Goal: Transaction & Acquisition: Purchase product/service

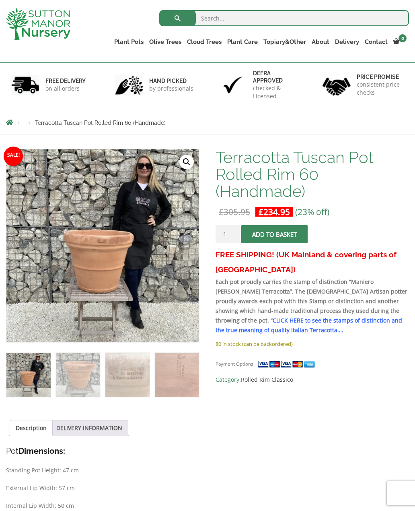
click at [0, 0] on link "Rolled Rim Classico" at bounding box center [0, 0] width 0 height 0
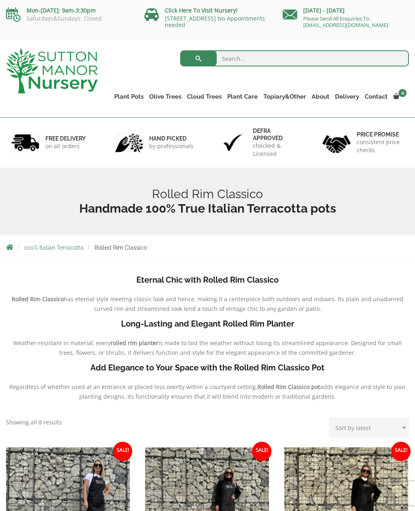
click at [0, 0] on link "The Old Stone Pots" at bounding box center [0, 0] width 0 height 0
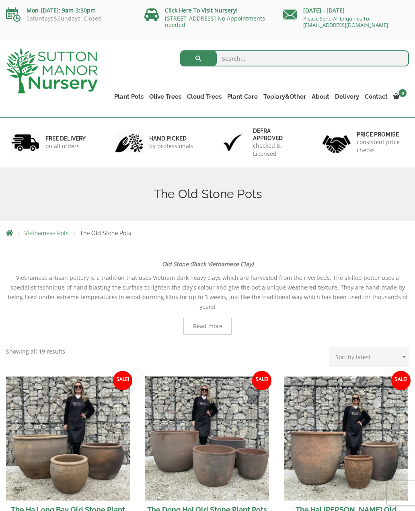
click at [0, 0] on link "Wabi-Sabi" at bounding box center [0, 0] width 0 height 0
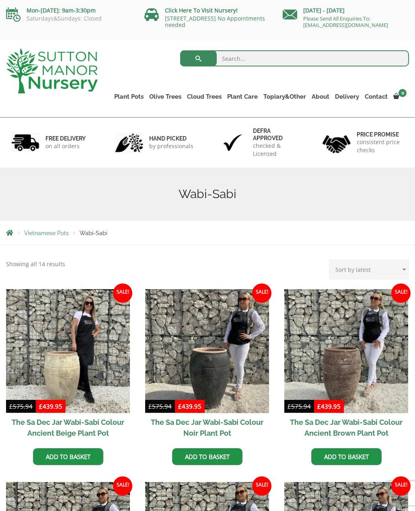
click at [0, 0] on link "The Amalfi Pots" at bounding box center [0, 0] width 0 height 0
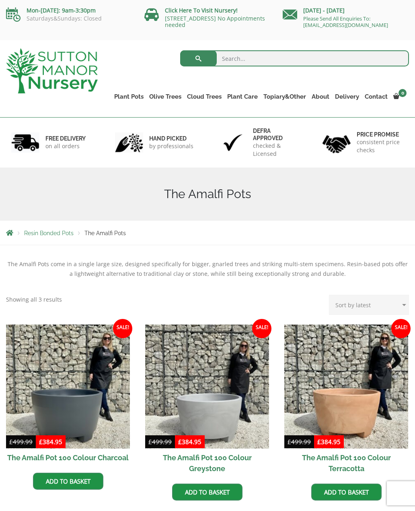
click at [45, 234] on span "Resin Bonded Pots" at bounding box center [48, 233] width 49 height 6
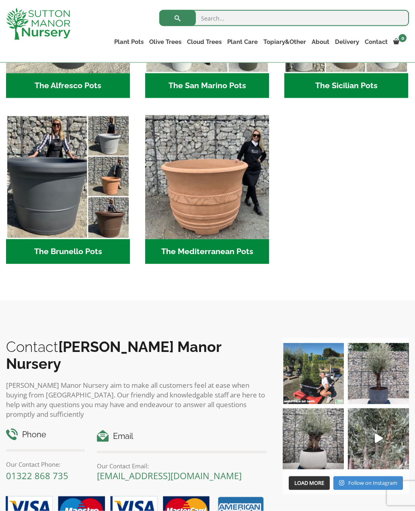
scroll to position [1020, 0]
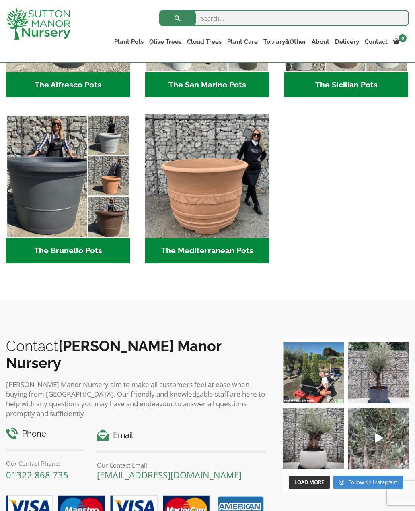
click at [216, 204] on img "Visit product category The Mediterranean Pots" at bounding box center [207, 176] width 124 height 124
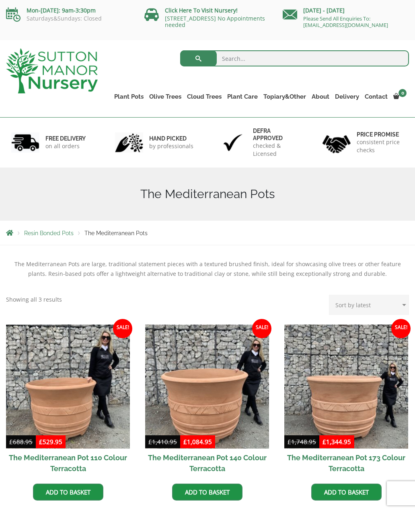
click at [0, 0] on link "Resin Bonded Pots" at bounding box center [0, 0] width 0 height 0
click at [0, 0] on link "The Amalfi Pots" at bounding box center [0, 0] width 0 height 0
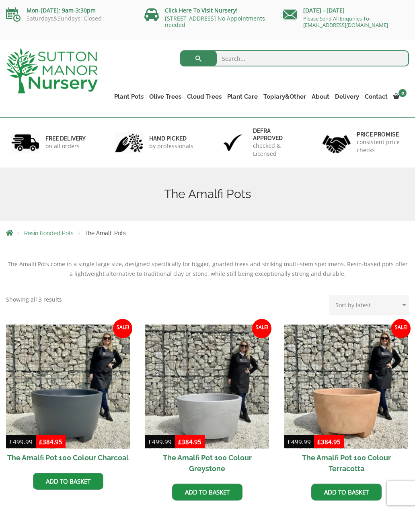
click at [44, 235] on span "Resin Bonded Pots" at bounding box center [48, 233] width 49 height 6
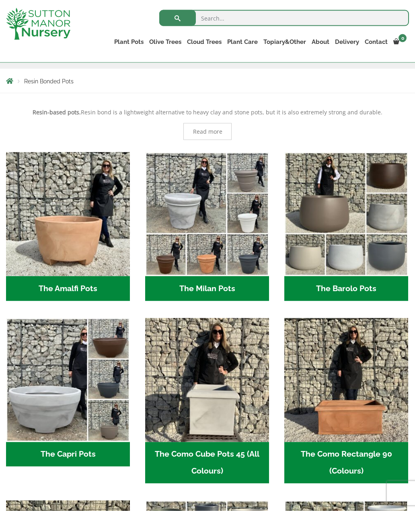
scroll to position [138, 0]
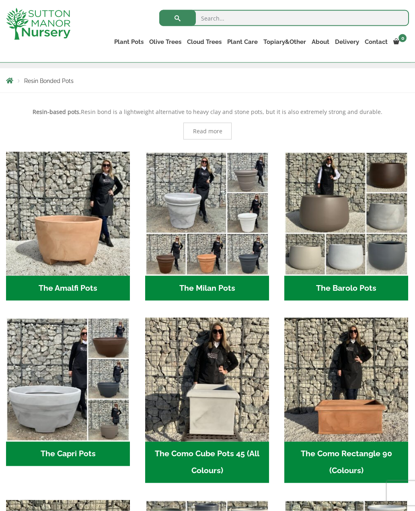
click at [208, 290] on h2 "The Milan Pots (35)" at bounding box center [207, 288] width 124 height 25
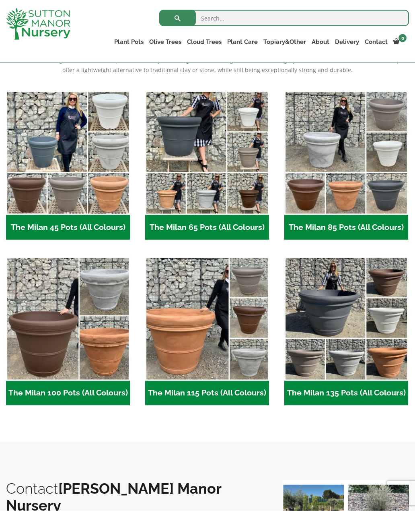
scroll to position [190, 0]
click at [58, 176] on img "Visit product category The Milan 45 Pots (All Colours)" at bounding box center [68, 153] width 124 height 124
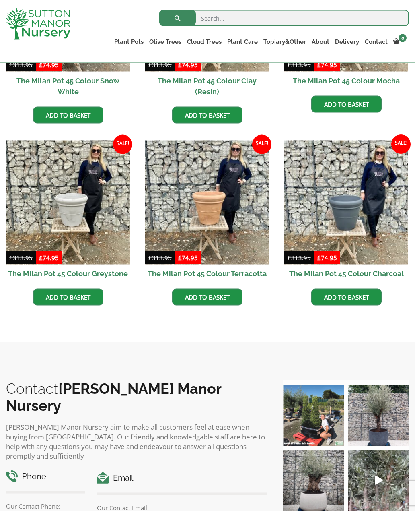
scroll to position [328, 0]
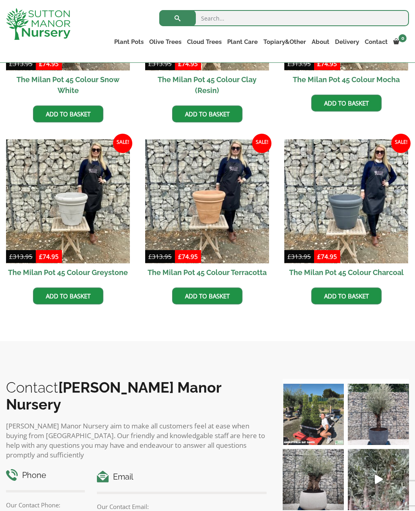
click at [222, 217] on img at bounding box center [207, 201] width 124 height 124
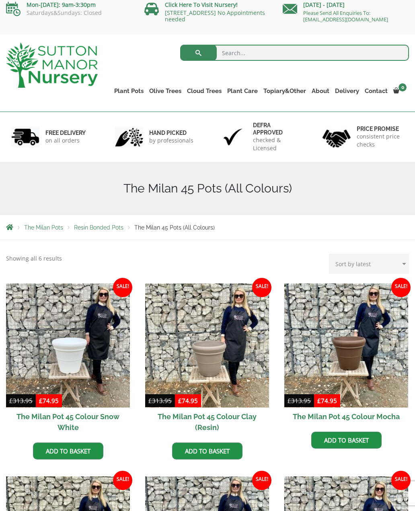
scroll to position [19, 0]
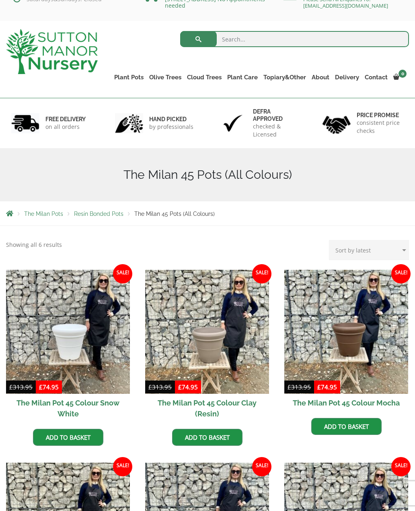
click at [49, 215] on span "The Milan Pots" at bounding box center [43, 213] width 39 height 6
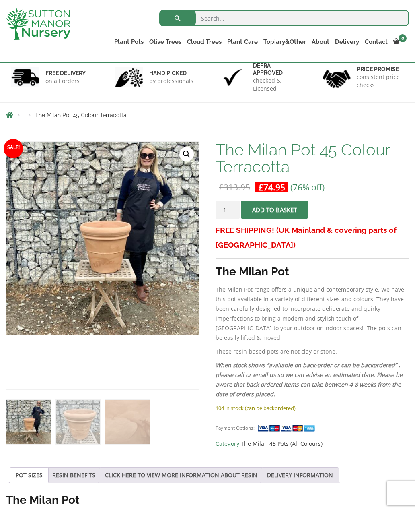
scroll to position [104, 0]
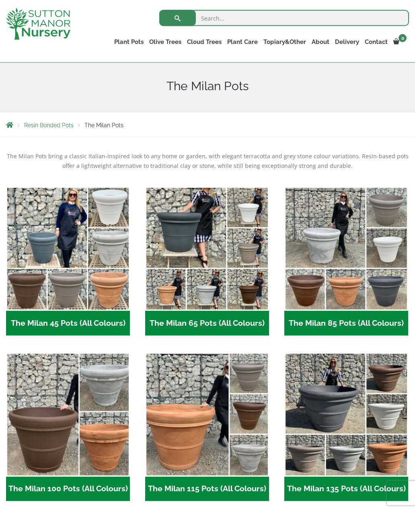
scroll to position [94, 0]
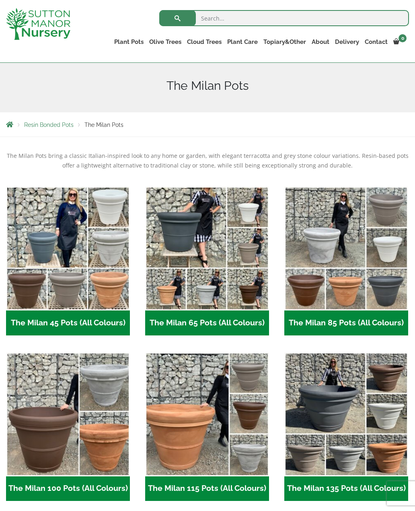
click at [217, 284] on img "Visit product category The Milan 65 Pots (All Colours)" at bounding box center [207, 248] width 124 height 124
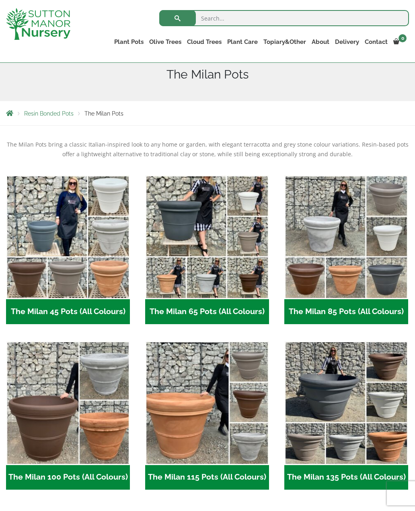
scroll to position [82, 0]
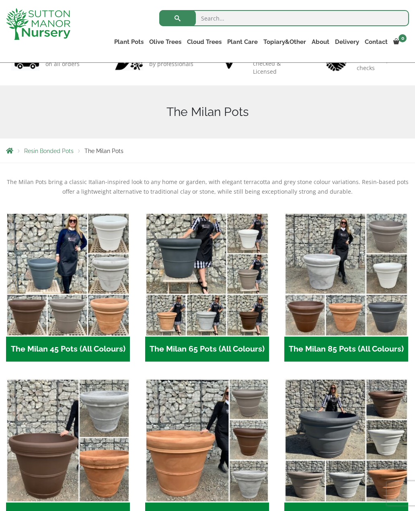
click at [71, 278] on img "Visit product category The Milan 45 Pots (All Colours)" at bounding box center [68, 274] width 124 height 124
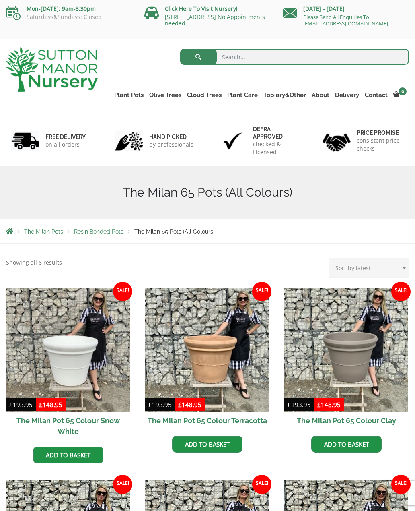
scroll to position [1, 0]
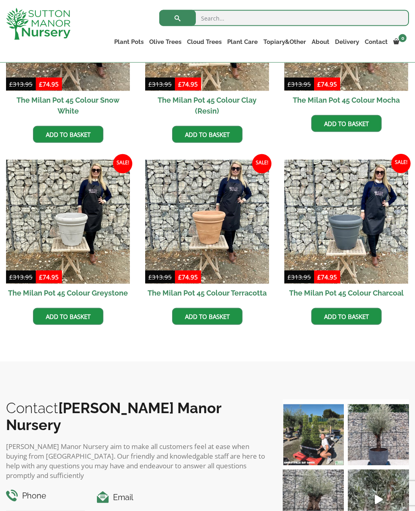
scroll to position [308, 0]
click at [216, 242] on img at bounding box center [207, 221] width 124 height 124
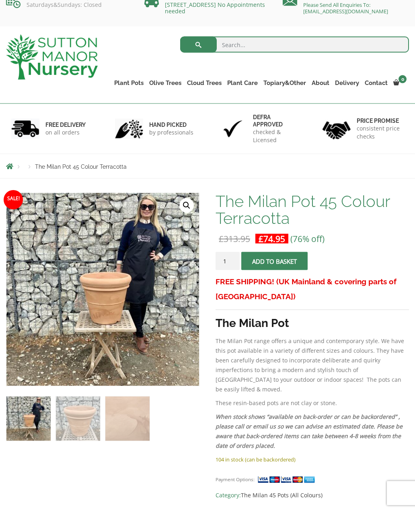
scroll to position [14, 0]
click at [268, 262] on button "Add to basket" at bounding box center [274, 260] width 66 height 18
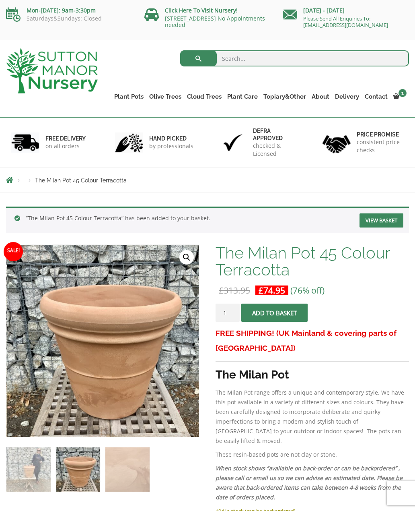
click at [0, 0] on link "The Milan Pot 45 Colour Terracotta" at bounding box center [0, 0] width 0 height 0
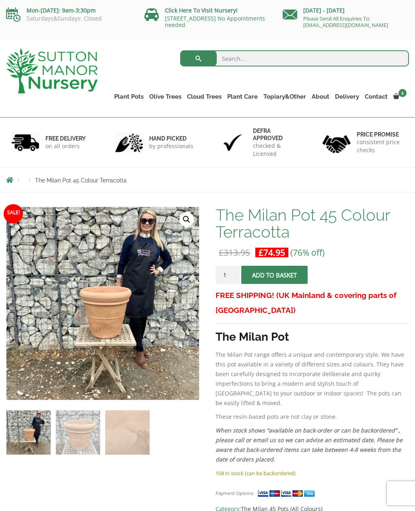
click at [226, 277] on input "1" at bounding box center [228, 275] width 24 height 18
type input "2"
click at [274, 272] on button "Add to basket" at bounding box center [274, 275] width 66 height 18
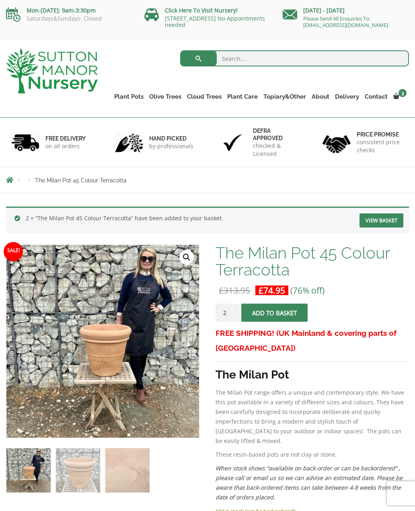
click at [0, 0] on span at bounding box center [0, 0] width 0 height 0
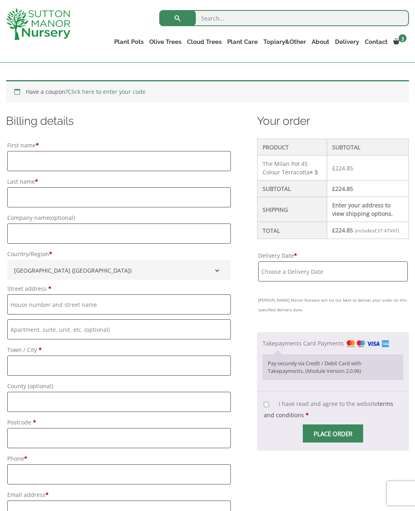
scroll to position [164, 0]
click at [25, 160] on input "First name *" at bounding box center [119, 161] width 224 height 20
type input "[PERSON_NAME]"
type input "Bull"
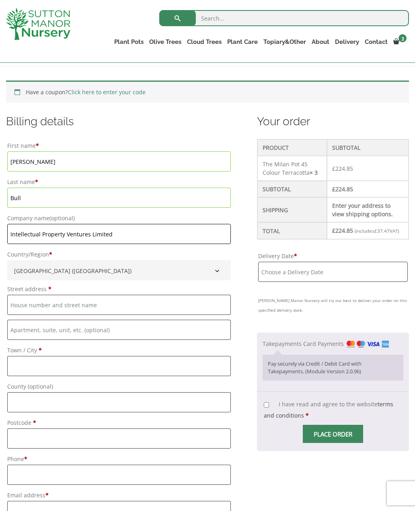
type input "Intellectual Property Ventures Limited"
click at [60, 302] on input "Street address *" at bounding box center [119, 305] width 224 height 20
type input "2 Nizels [PERSON_NAME]"
type input "Nizels Lane"
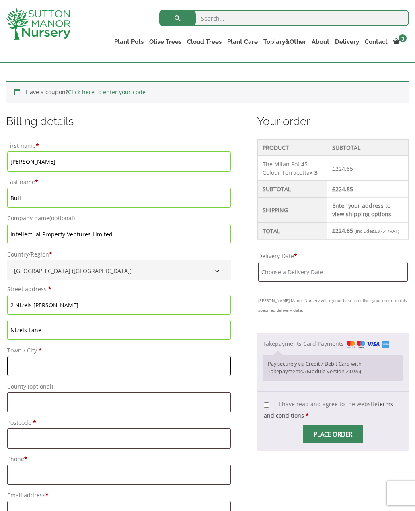
type input "[GEOGRAPHIC_DATA]"
type input "TN11 8NU"
type input "2 Nizels [PERSON_NAME]"
type input "Nizels Lane"
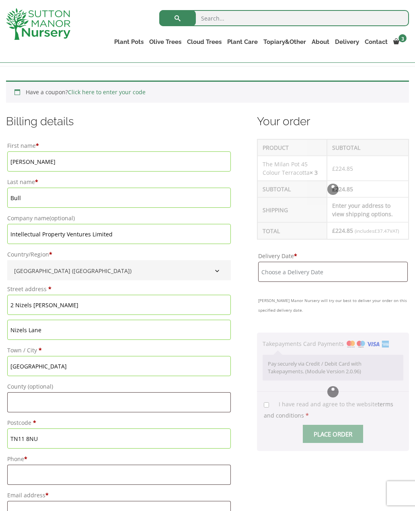
type input "[GEOGRAPHIC_DATA]"
type input "TN11 8NU"
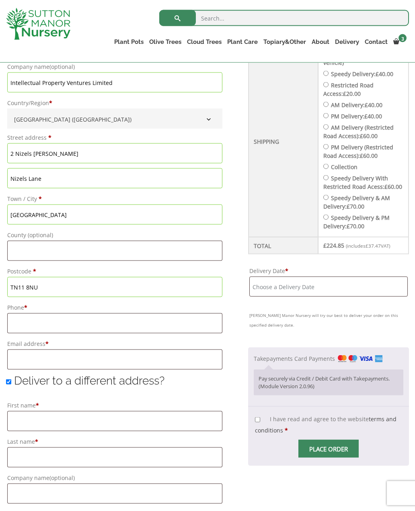
scroll to position [316, 0]
click at [65, 248] on input "County (optional)" at bounding box center [114, 250] width 215 height 20
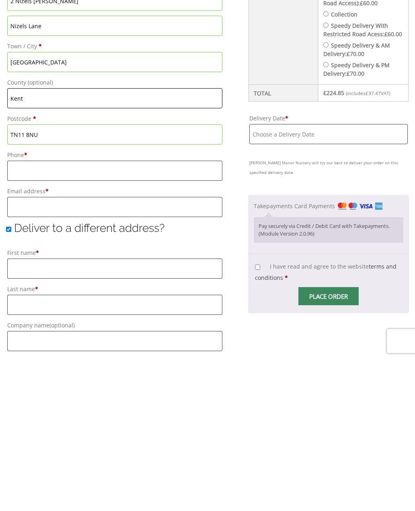
scroll to position [345, 0]
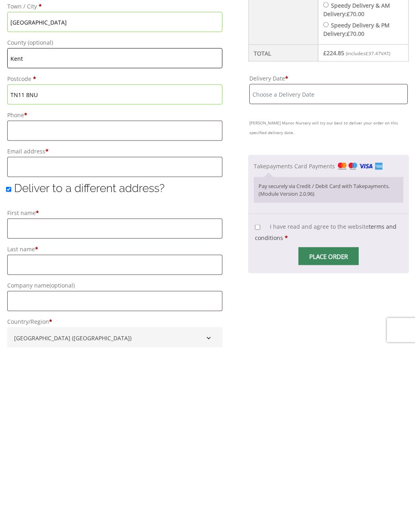
type input "Kent"
click at [28, 284] on input "Phone *" at bounding box center [114, 294] width 215 height 20
type input "00447391569231"
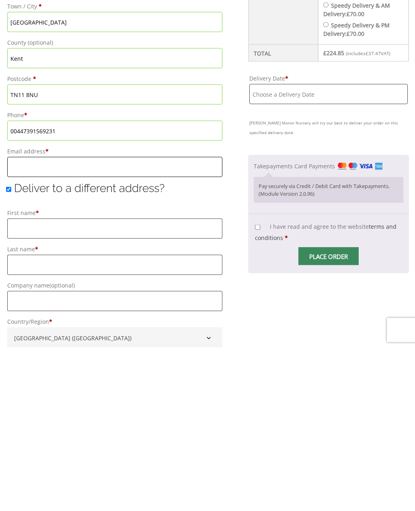
type input "[EMAIL_ADDRESS][DOMAIN_NAME]"
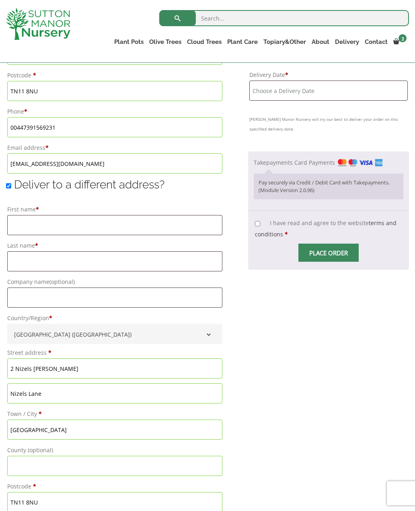
scroll to position [511, 0]
click at [258, 227] on input "I have read and agree to the website terms and conditions *" at bounding box center [257, 224] width 5 height 5
checkbox input "true"
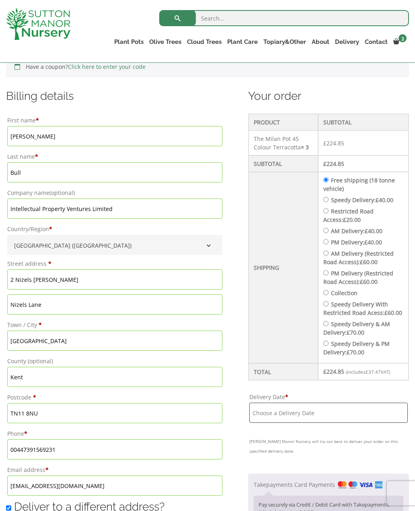
scroll to position [189, 0]
click at [323, 214] on input "Restricted Road Access: £ 20.00" at bounding box center [325, 210] width 5 height 5
radio input "true"
click at [286, 417] on input "Delivery Date *" at bounding box center [328, 412] width 159 height 20
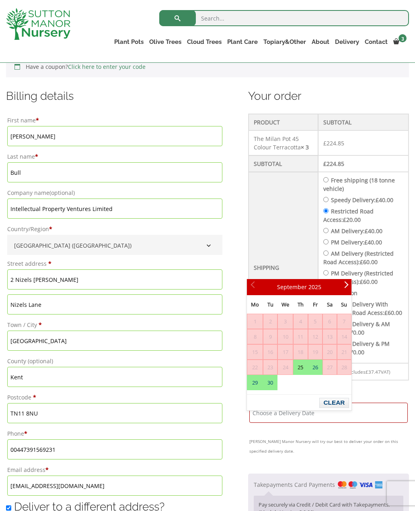
scroll to position [89, 0]
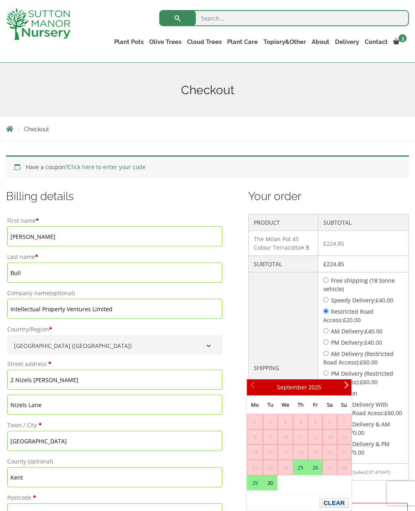
click at [272, 482] on link "30" at bounding box center [271, 482] width 14 height 14
type input "[DATE]"
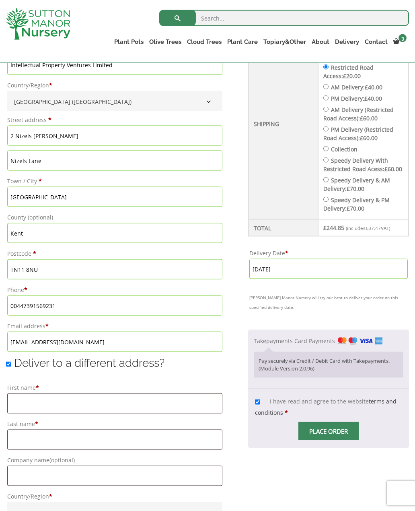
scroll to position [334, 0]
click at [323, 434] on input "Place order" at bounding box center [329, 430] width 60 height 18
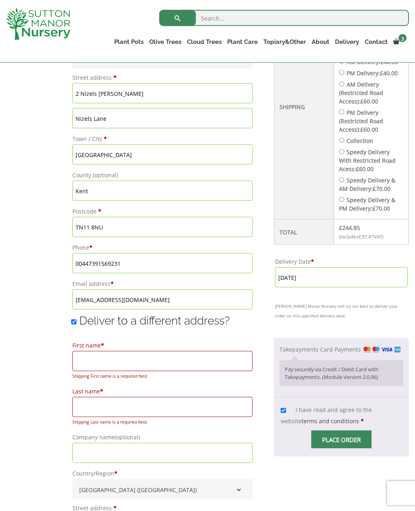
scroll to position [376, 0]
click at [72, 323] on input "Deliver to a different address?" at bounding box center [73, 321] width 5 height 5
checkbox input "false"
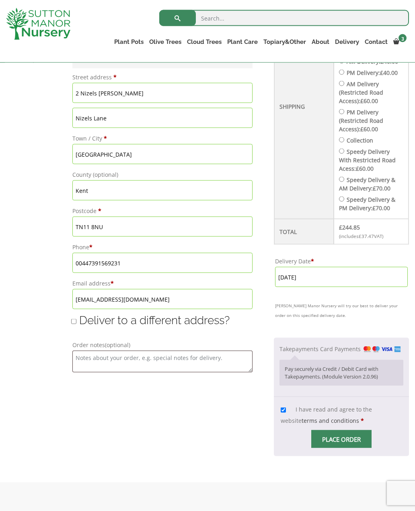
scroll to position [376, 0]
click at [349, 429] on input "Place order" at bounding box center [341, 438] width 60 height 18
